Goal: Communication & Community: Answer question/provide support

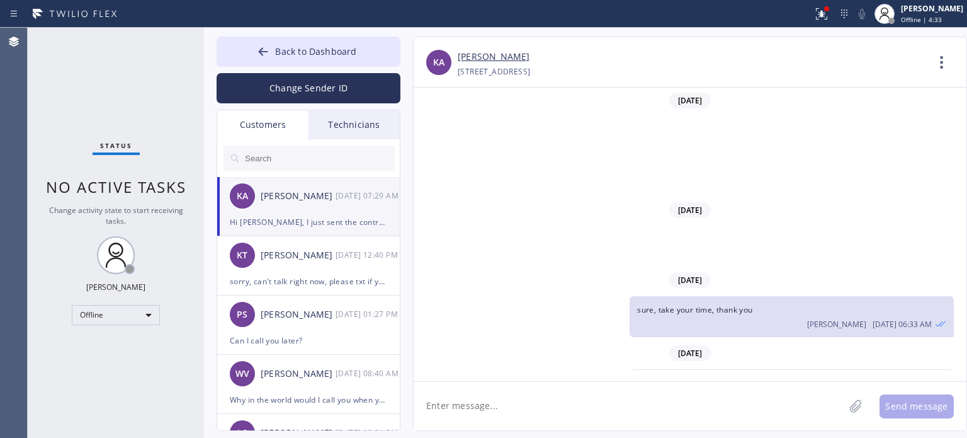
scroll to position [202, 0]
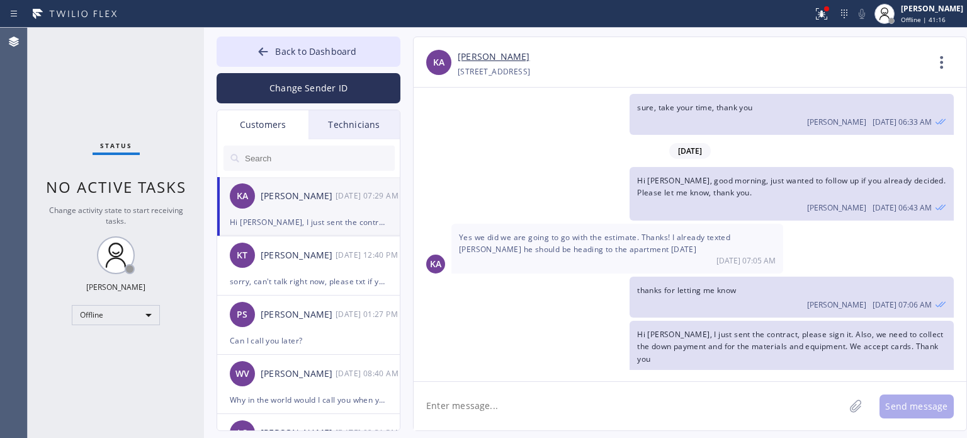
click at [320, 70] on div "Change Sender ID" at bounding box center [309, 85] width 184 height 37
click at [322, 79] on button "Change Sender ID" at bounding box center [309, 88] width 184 height 30
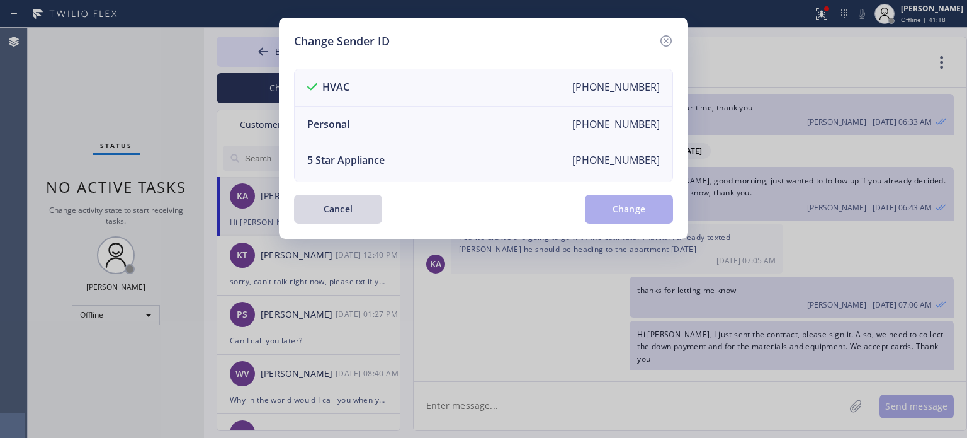
click at [248, 157] on div "Change Sender ID HVAC [PHONE_NUMBER] Personal [PHONE_NUMBER] 5 Star Appliance […" at bounding box center [483, 219] width 967 height 438
drag, startPoint x: 354, startPoint y: 206, endPoint x: 247, endPoint y: 163, distance: 115.3
click at [353, 206] on button "Cancel" at bounding box center [338, 209] width 88 height 29
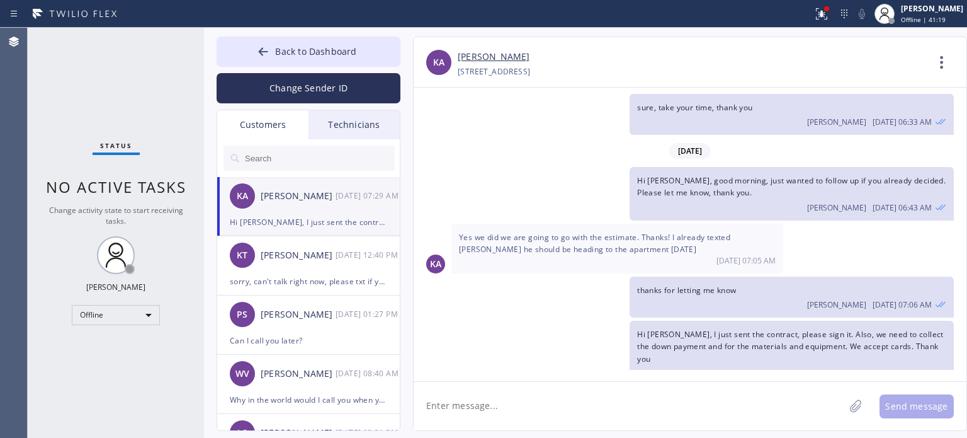
click at [242, 157] on div at bounding box center [236, 159] width 15 height 15
click at [280, 158] on input "text" at bounding box center [319, 157] width 151 height 25
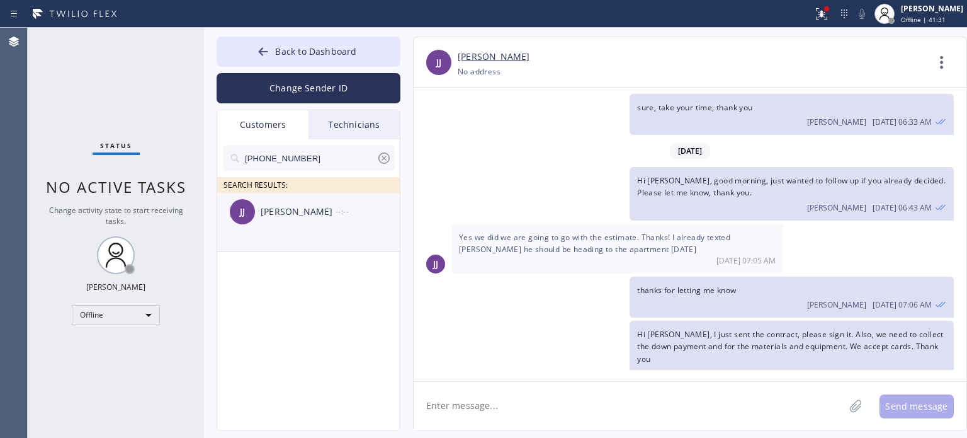
click at [292, 229] on div "[PERSON_NAME] [PERSON_NAME] --:--" at bounding box center [309, 212] width 184 height 38
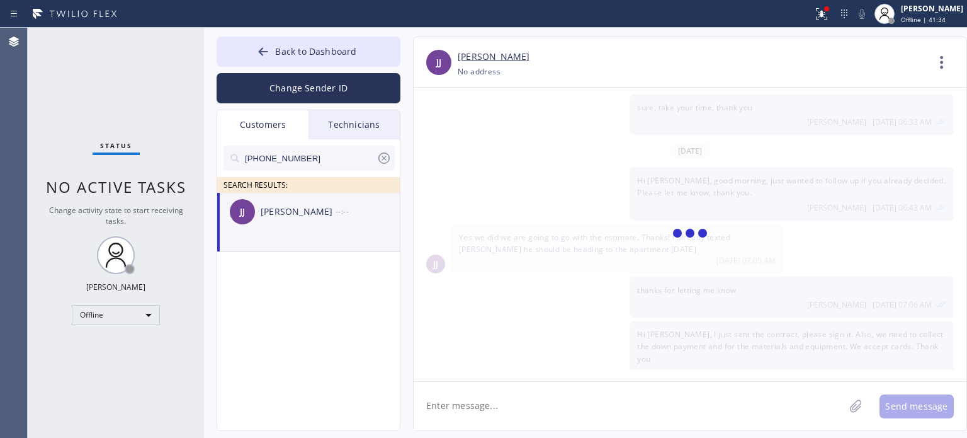
click at [438, 400] on textarea at bounding box center [629, 406] width 431 height 48
type textarea "h"
paste textarea "Safe Haven HVAC Master"
type textarea "Hi [PERSON_NAME], this is [PERSON_NAME] from Safe Haven HVAC Master"
click at [667, 411] on textarea "Hi [PERSON_NAME], this is [PERSON_NAME] from Safe Haven HVAC Master" at bounding box center [640, 406] width 453 height 48
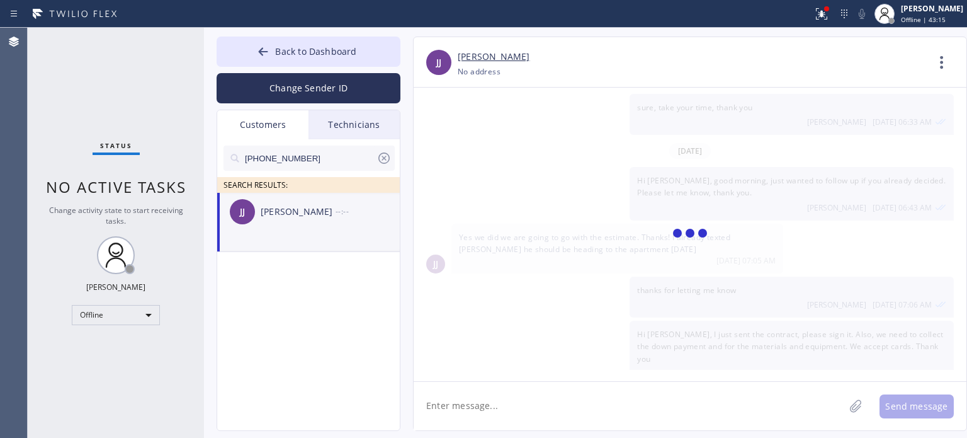
click at [389, 154] on icon at bounding box center [384, 157] width 15 height 15
click at [271, 52] on div at bounding box center [263, 52] width 15 height 15
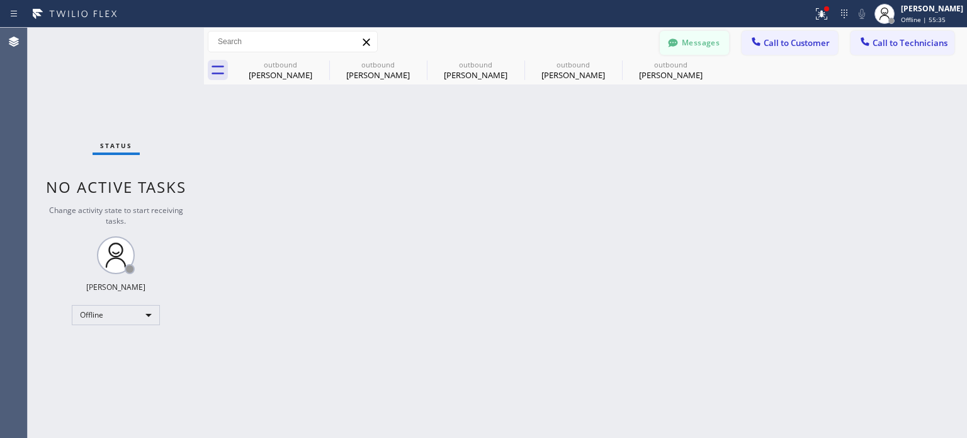
click at [713, 40] on button "Messages" at bounding box center [694, 43] width 69 height 24
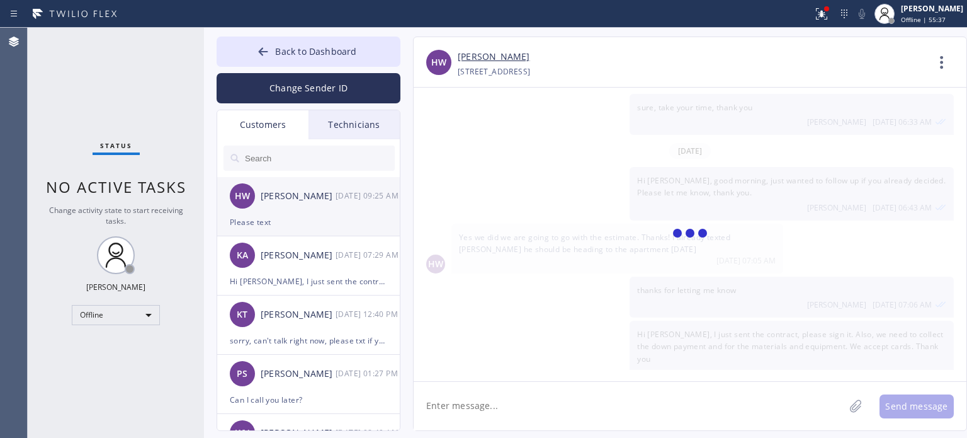
click at [300, 210] on div "HW [PERSON_NAME] [DATE] 09:25 AM" at bounding box center [309, 196] width 184 height 38
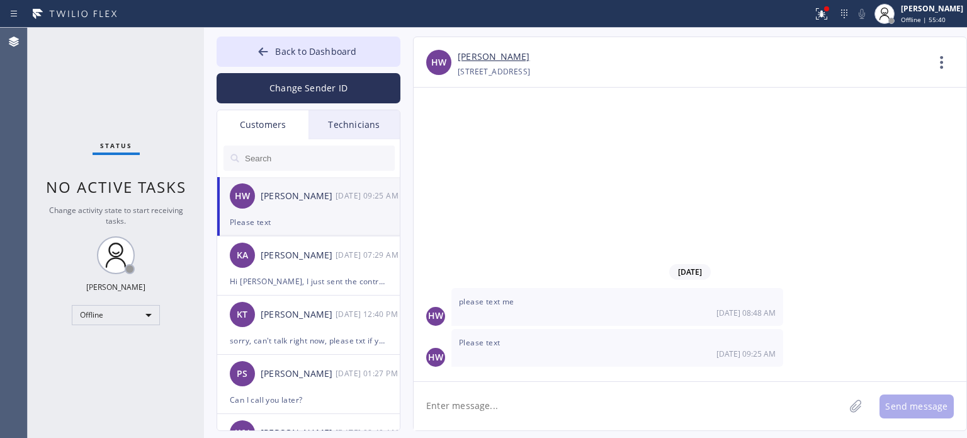
click at [122, 324] on div "Status No active tasks Change activity state to start receiving tasks. [PERSON_…" at bounding box center [116, 233] width 176 height 410
click at [122, 319] on div "Offline" at bounding box center [116, 315] width 88 height 20
click at [118, 346] on li "Available" at bounding box center [115, 346] width 86 height 15
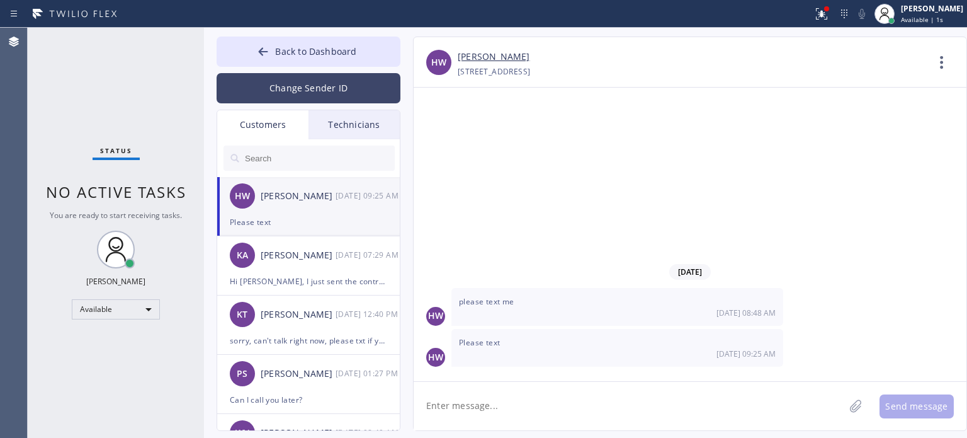
click at [267, 85] on button "Change Sender ID" at bounding box center [309, 88] width 184 height 30
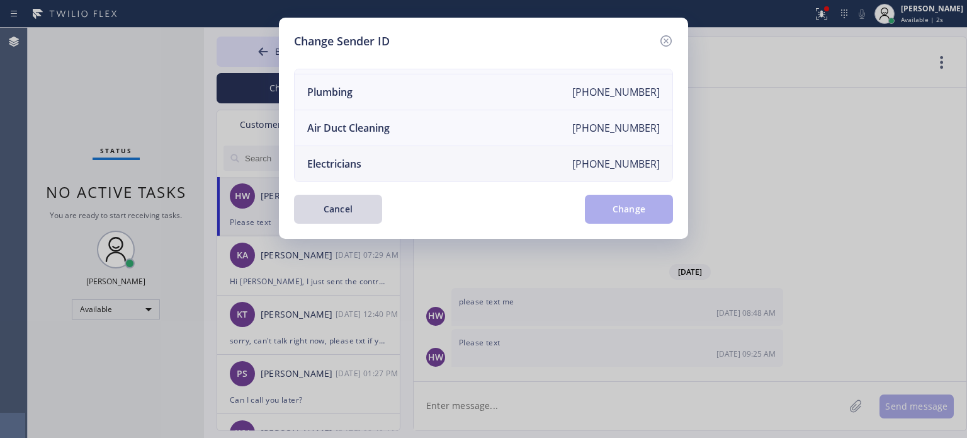
scroll to position [147, 0]
click at [409, 163] on li "Electricians [PHONE_NUMBER]" at bounding box center [484, 163] width 378 height 35
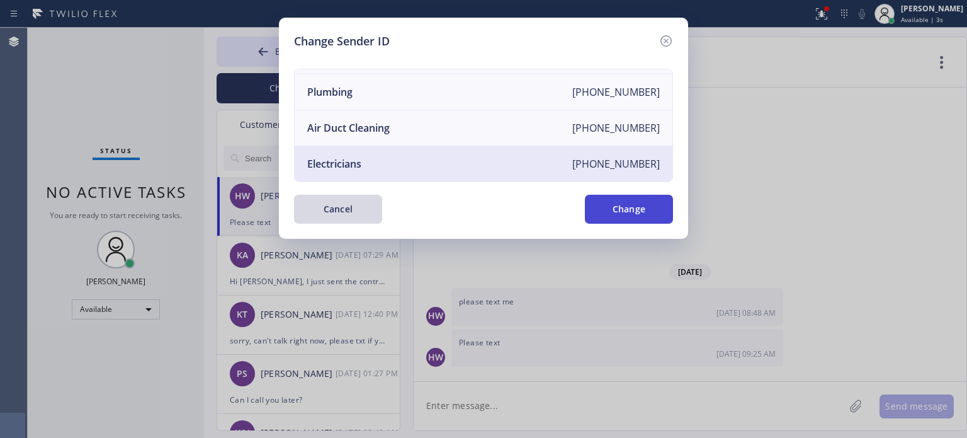
click at [594, 199] on button "Change" at bounding box center [629, 209] width 88 height 29
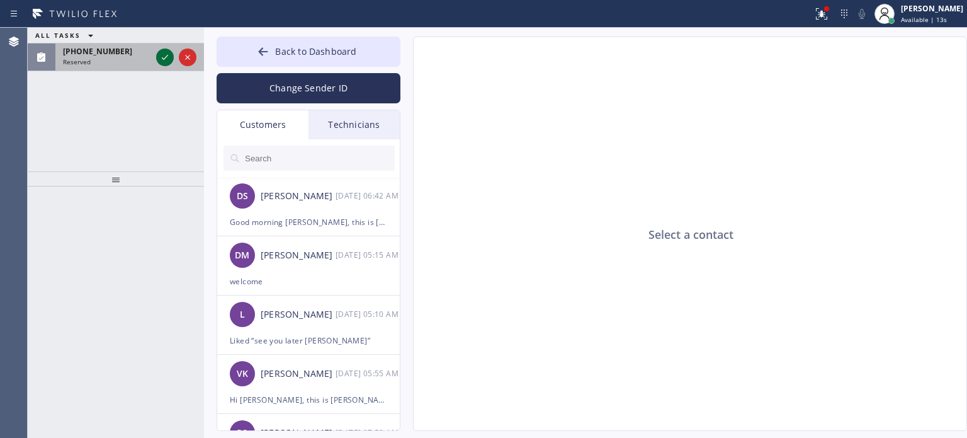
click at [163, 56] on icon at bounding box center [164, 57] width 15 height 15
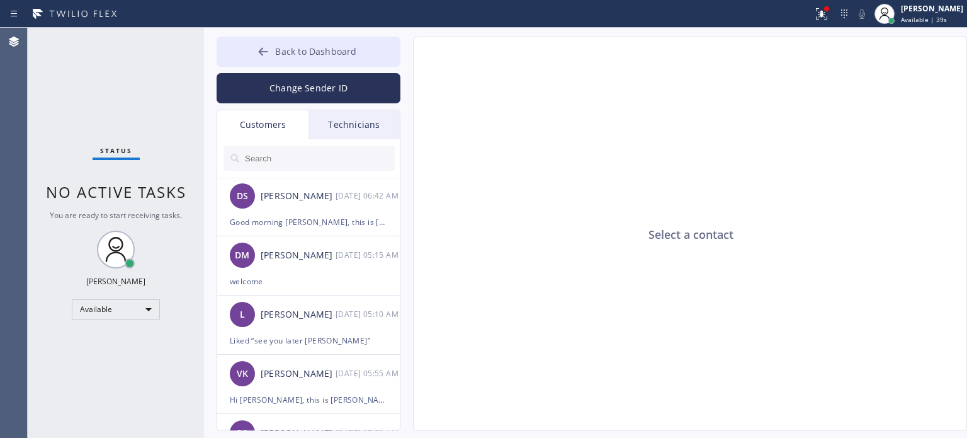
click at [249, 46] on button "Back to Dashboard" at bounding box center [309, 52] width 184 height 30
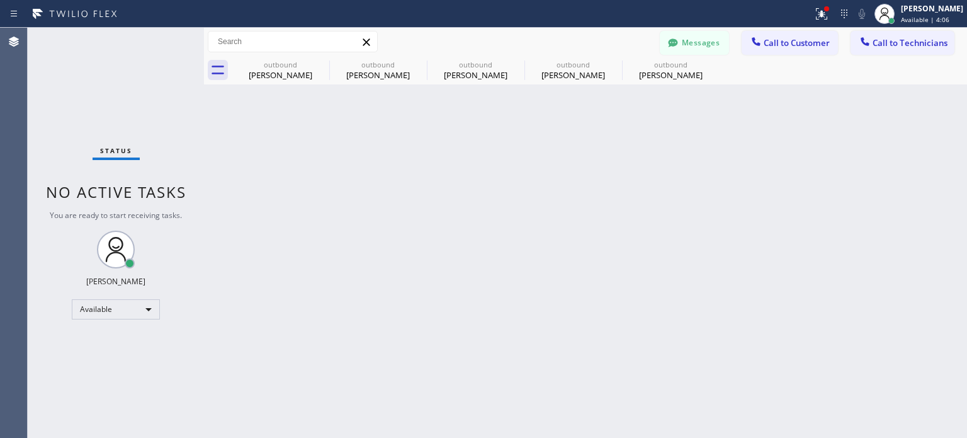
click at [769, 161] on div "Back to Dashboard Change Sender ID Customers Technicians DS [PERSON_NAME] [DATE…" at bounding box center [585, 233] width 763 height 410
click at [781, 33] on button "Call to Customer" at bounding box center [790, 43] width 96 height 24
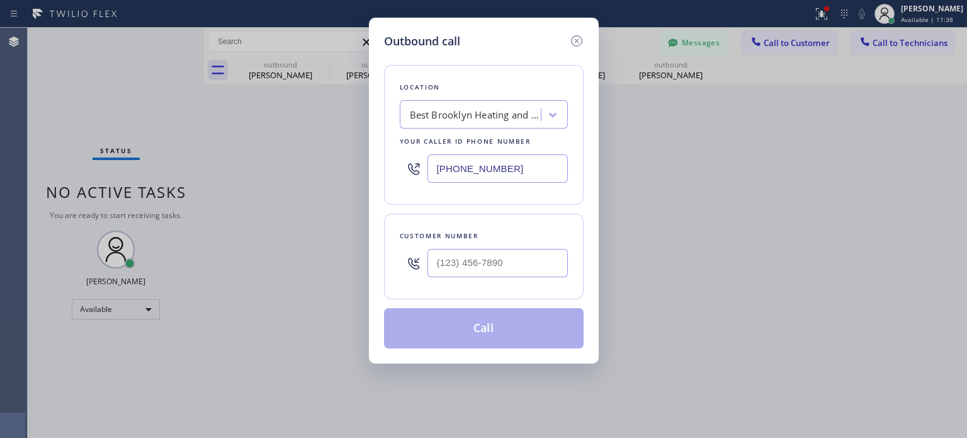
click at [441, 283] on div "Customer number" at bounding box center [484, 256] width 200 height 86
click at [443, 271] on input "(___) ___-____" at bounding box center [498, 263] width 140 height 28
paste input "786) 422-4483"
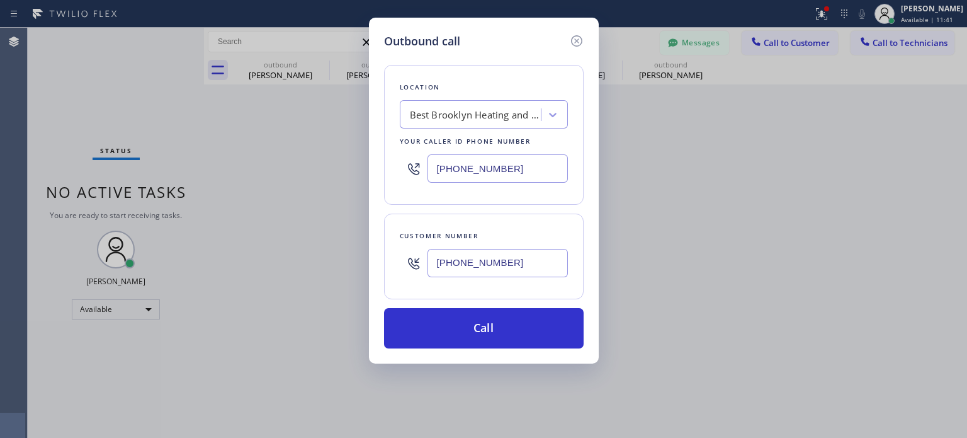
type input "[PHONE_NUMBER]"
click at [482, 166] on input "[PHONE_NUMBER]" at bounding box center [498, 168] width 140 height 28
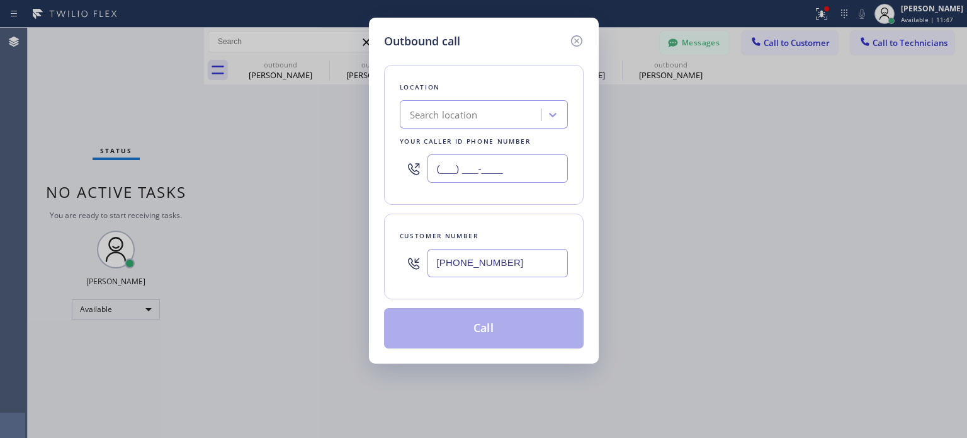
type input "(___) ___-____"
click at [475, 124] on div "Search location" at bounding box center [472, 115] width 137 height 22
paste input "Safe Haven HVAC Master"
type input "Safe Haven HVAC Master"
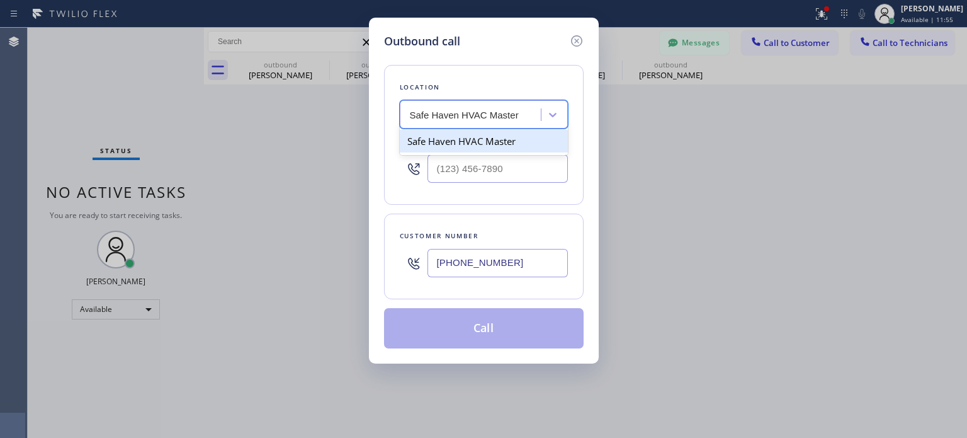
click at [446, 136] on div "Safe Haven HVAC Master" at bounding box center [484, 141] width 168 height 23
type input "[PHONE_NUMBER]"
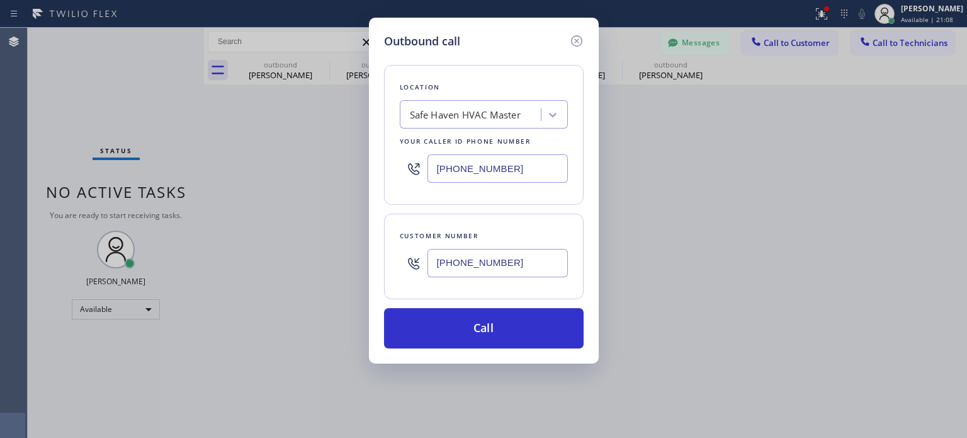
click at [796, 169] on div "Outbound call Location Safe Haven HVAC Master Your caller id phone number [PHON…" at bounding box center [483, 219] width 967 height 438
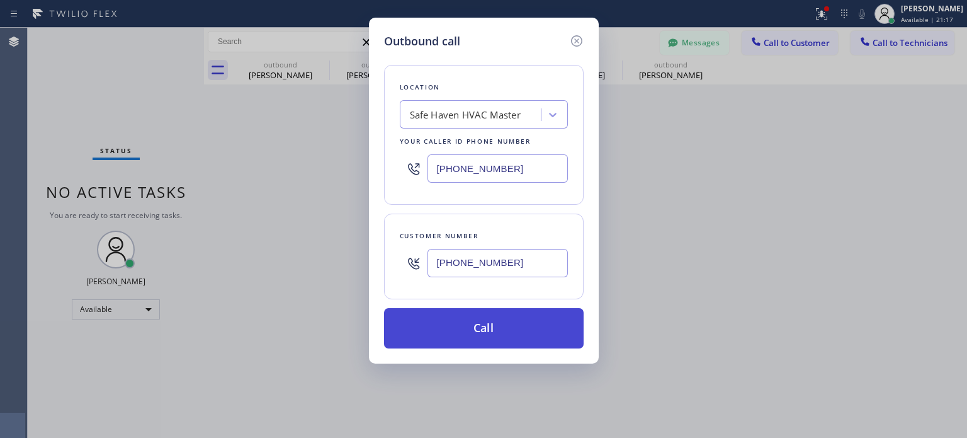
drag, startPoint x: 413, startPoint y: 329, endPoint x: 431, endPoint y: 303, distance: 31.3
click at [413, 330] on button "Call" at bounding box center [484, 328] width 200 height 40
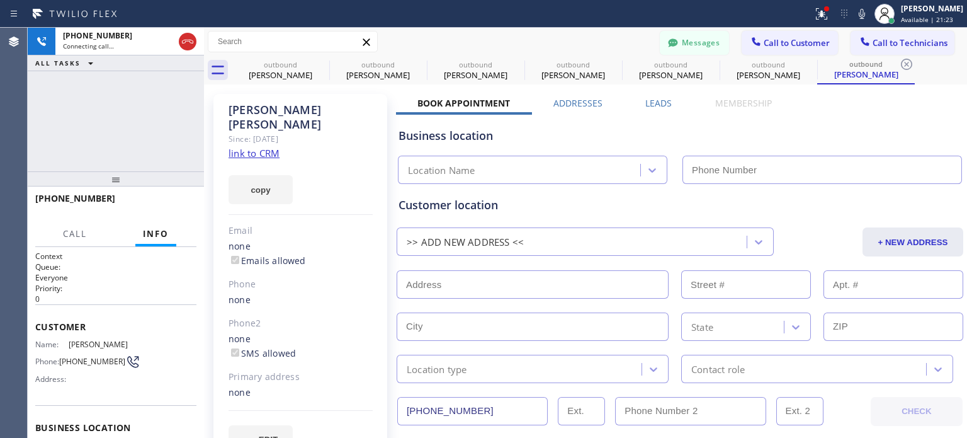
type input "[PHONE_NUMBER]"
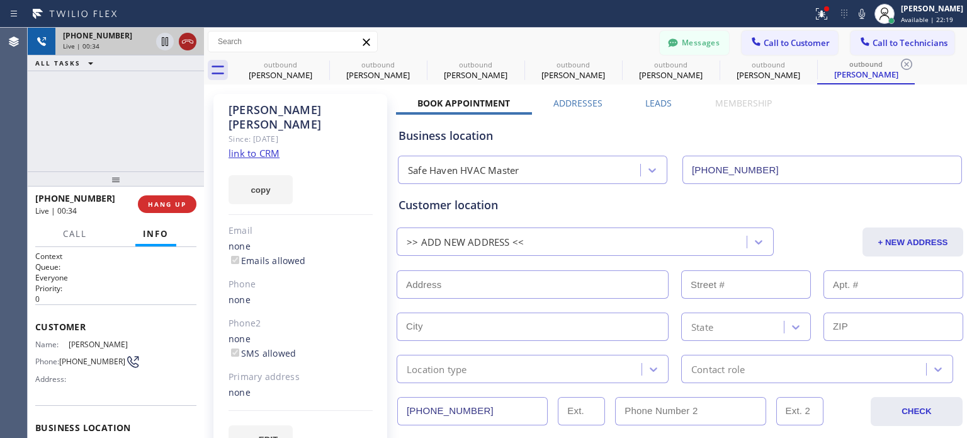
click at [184, 43] on icon at bounding box center [187, 41] width 15 height 15
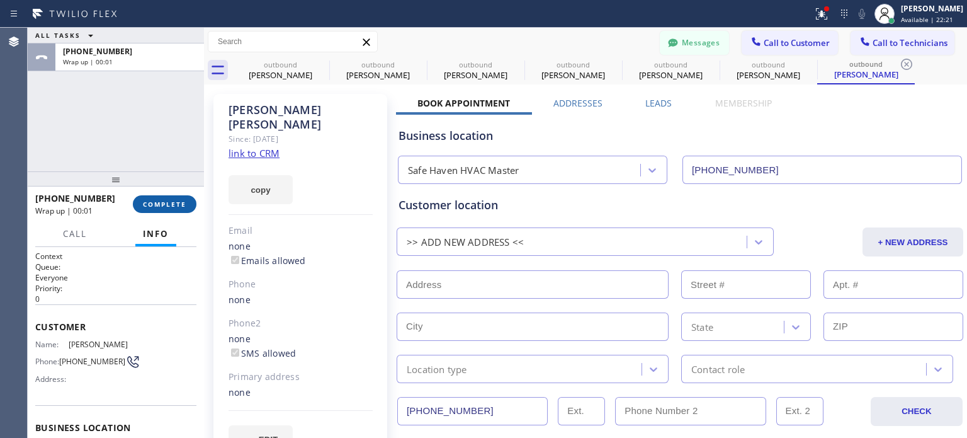
click at [166, 208] on button "COMPLETE" at bounding box center [165, 204] width 64 height 18
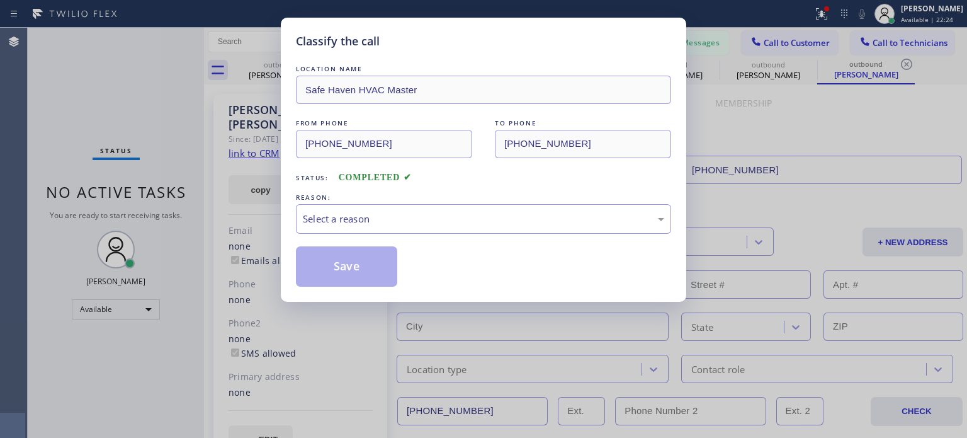
click at [375, 235] on div "LOCATION NAME Safe Haven HVAC Master FROM PHONE [PHONE_NUMBER] TO PHONE [PHONE_…" at bounding box center [483, 174] width 375 height 224
click at [372, 225] on div "Select a reason" at bounding box center [483, 219] width 375 height 30
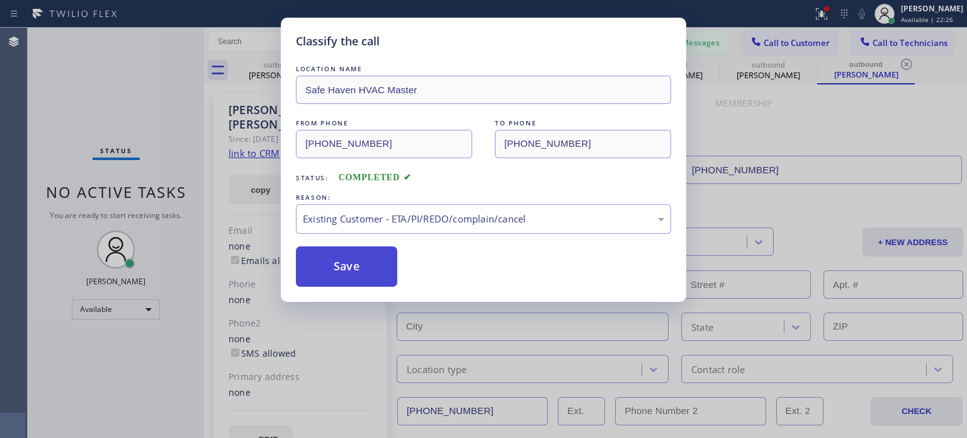
click at [365, 271] on button "Save" at bounding box center [346, 266] width 101 height 40
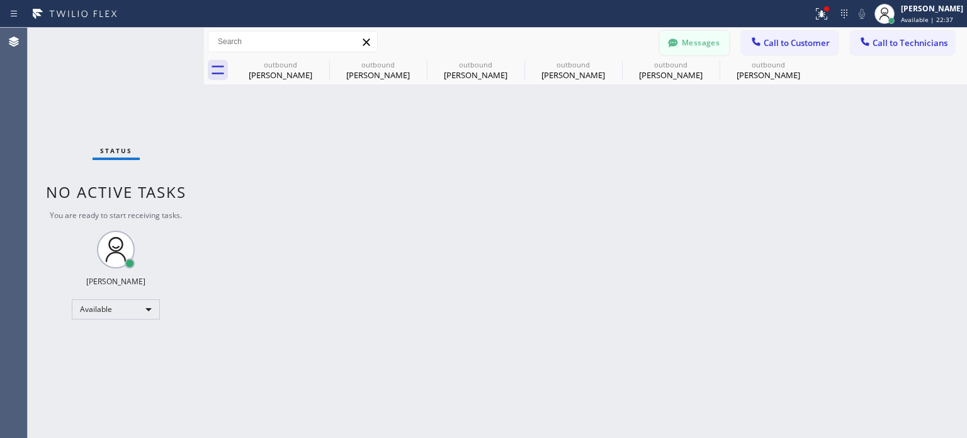
click at [700, 38] on button "Messages" at bounding box center [694, 43] width 69 height 24
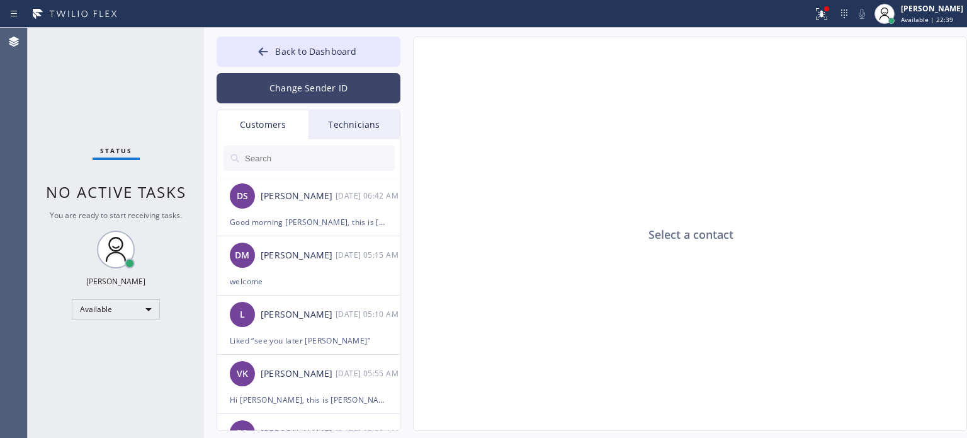
click at [300, 80] on button "Change Sender ID" at bounding box center [309, 88] width 184 height 30
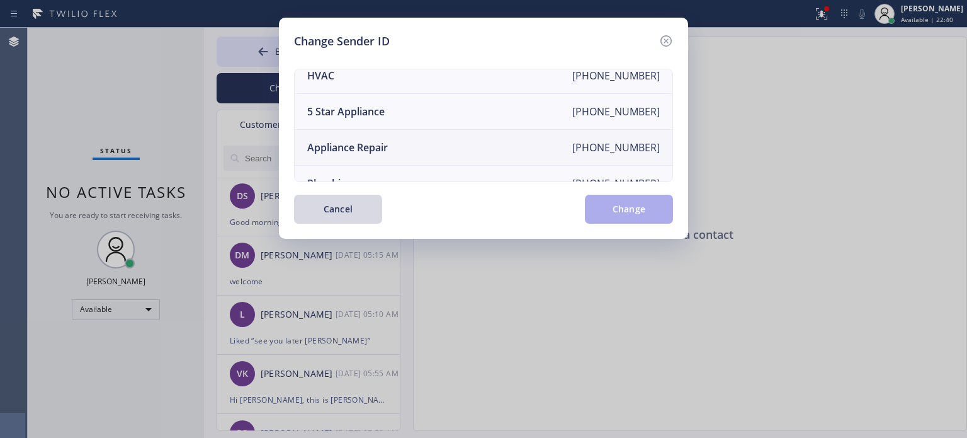
scroll to position [84, 0]
click at [361, 82] on li "HVAC [PHONE_NUMBER]" at bounding box center [484, 77] width 378 height 36
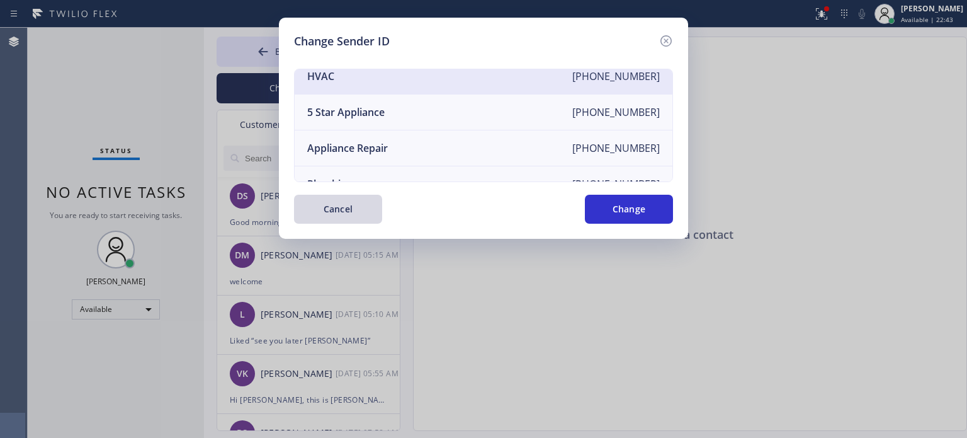
click at [620, 207] on button "Change" at bounding box center [629, 209] width 88 height 29
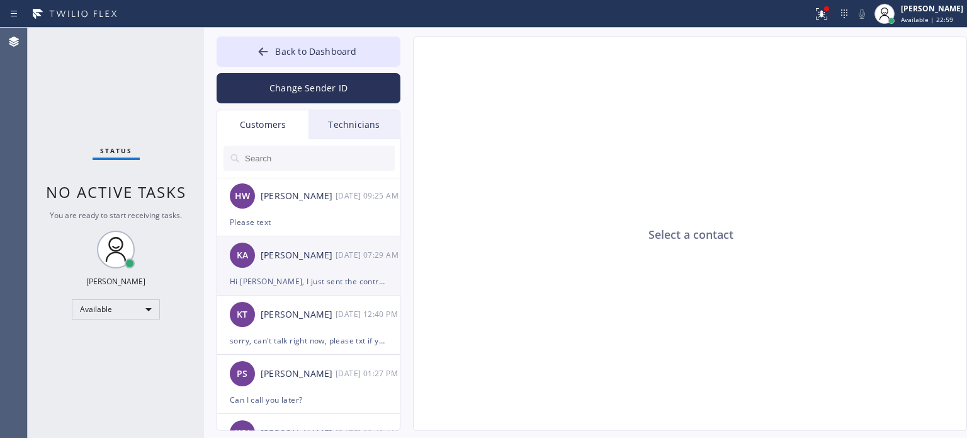
click at [287, 281] on div "Hi [PERSON_NAME], I just sent the contract, please sign it. Also, we need to co…" at bounding box center [308, 281] width 157 height 14
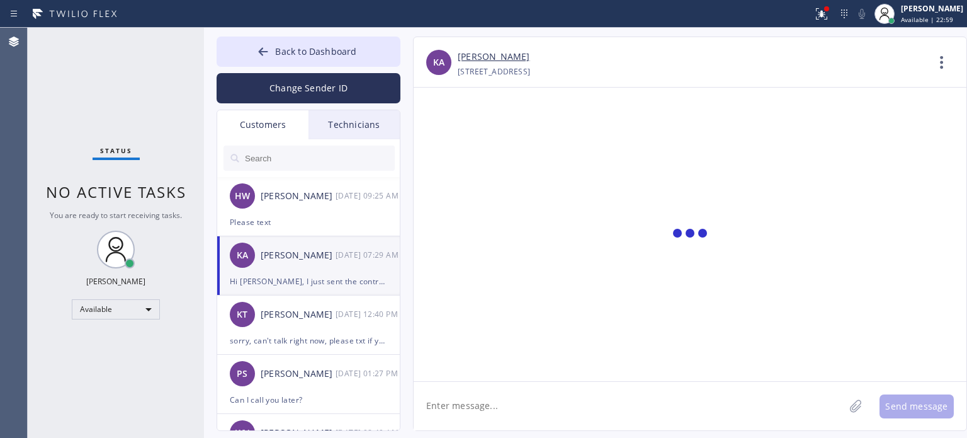
scroll to position [202, 0]
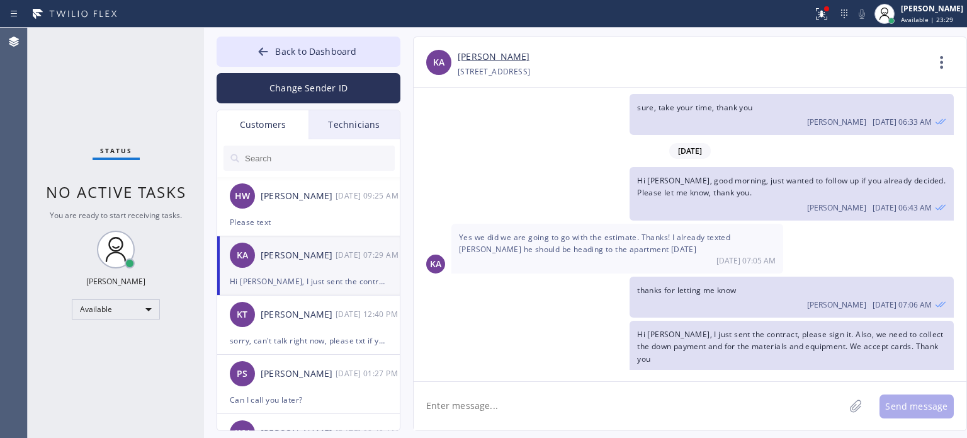
click at [507, 412] on textarea at bounding box center [629, 406] width 431 height 48
type textarea "Please let me know if you have any questions or help, thank you."
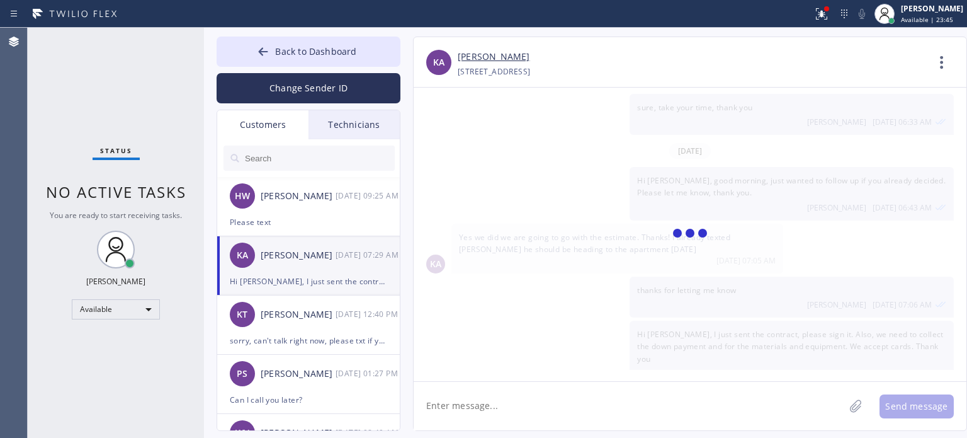
scroll to position [246, 0]
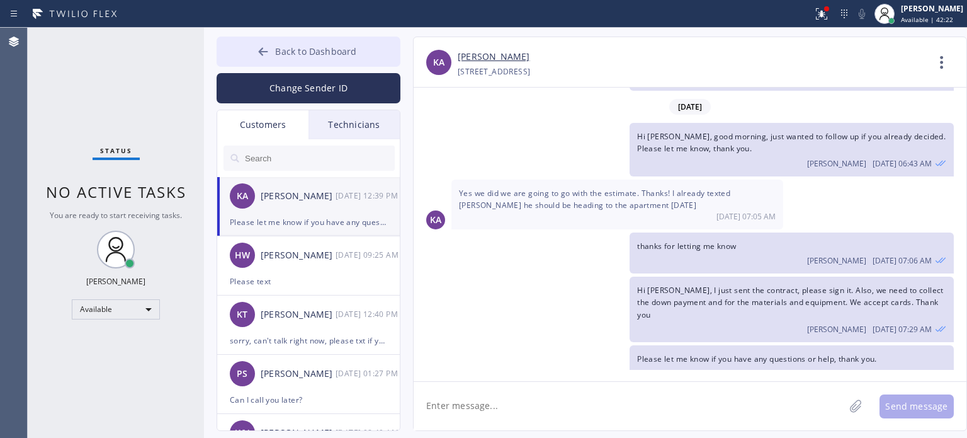
click at [265, 55] on icon at bounding box center [263, 51] width 13 height 13
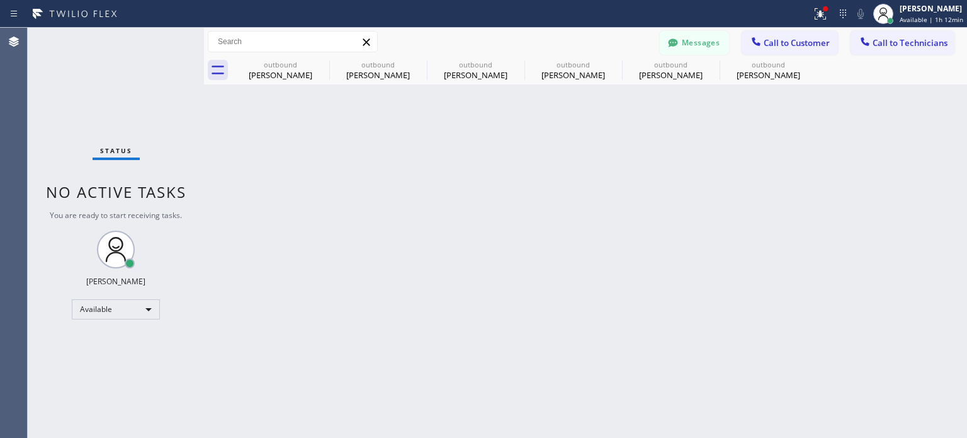
click at [744, 221] on div "Back to Dashboard Change Sender ID Customers Technicians KA [PERSON_NAME] [DATE…" at bounding box center [585, 233] width 763 height 410
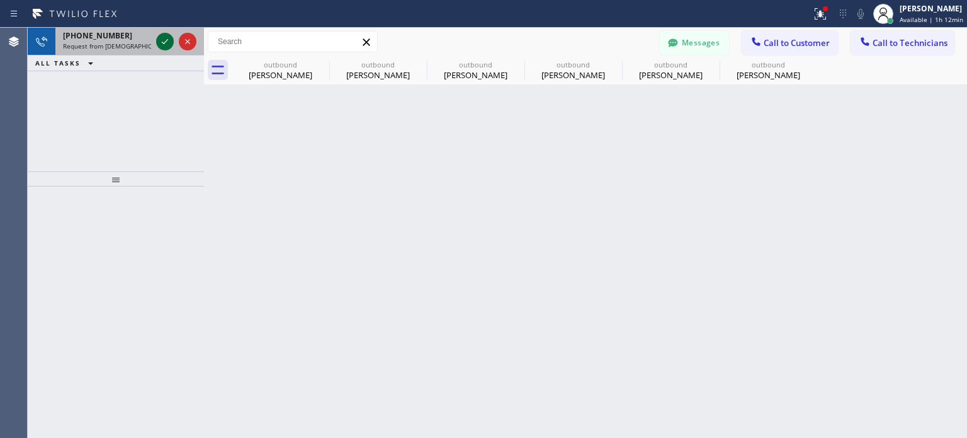
click at [161, 37] on icon at bounding box center [164, 41] width 15 height 15
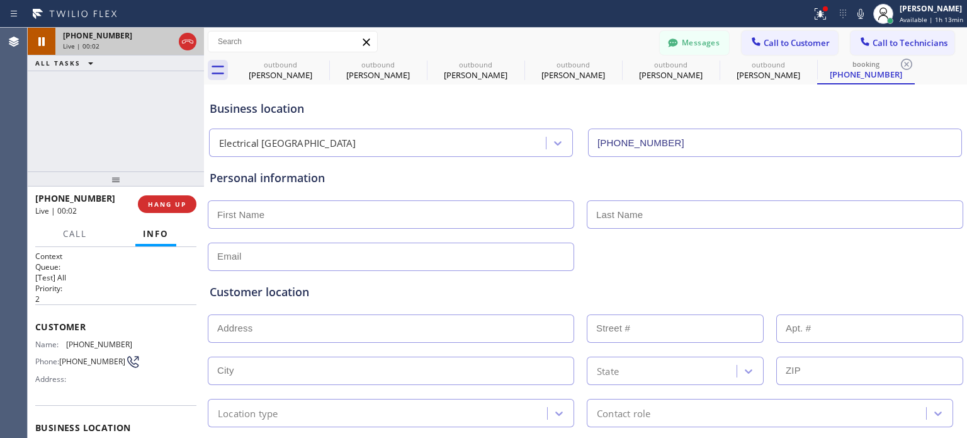
scroll to position [181, 0]
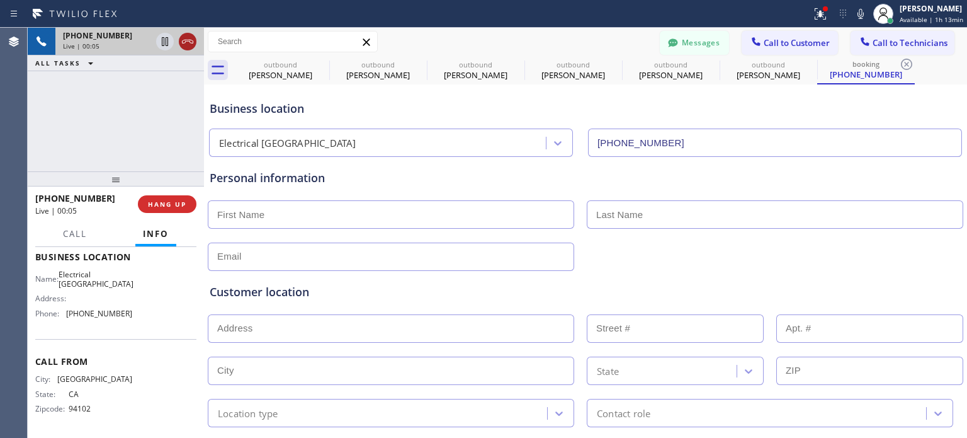
click at [191, 41] on icon at bounding box center [187, 41] width 15 height 15
